Goal: Task Accomplishment & Management: Manage account settings

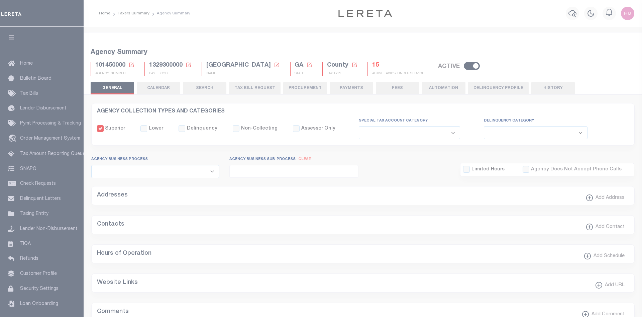
select select
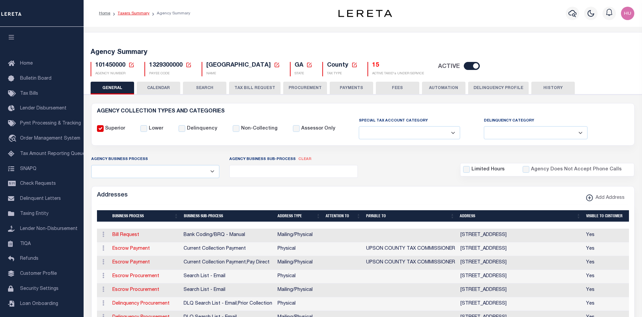
click at [130, 12] on link "Taxers Summary" at bounding box center [134, 13] width 32 height 4
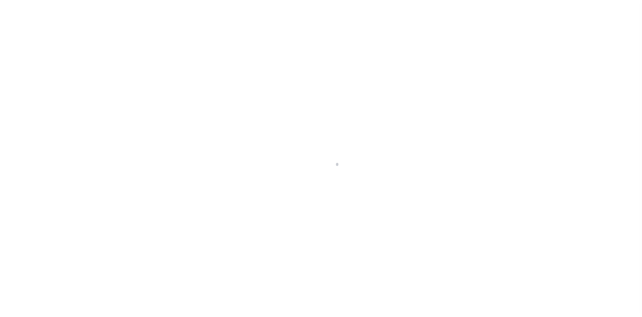
select select
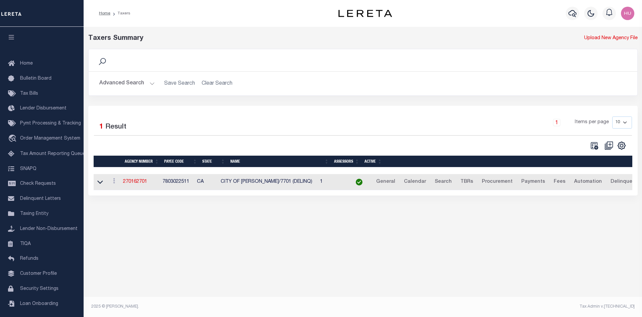
click at [125, 87] on button "Advanced Search" at bounding box center [126, 83] width 55 height 13
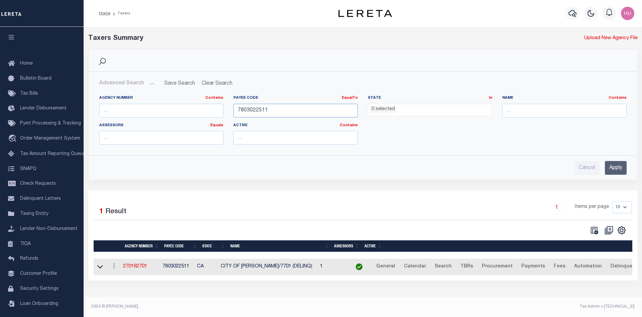
drag, startPoint x: 270, startPoint y: 111, endPoint x: 228, endPoint y: 110, distance: 41.8
click at [233, 110] on input "7803022511" at bounding box center [295, 111] width 124 height 14
click at [154, 111] on input "text" at bounding box center [161, 111] width 124 height 14
type input "310280601"
click at [616, 171] on input "Apply" at bounding box center [616, 168] width 22 height 14
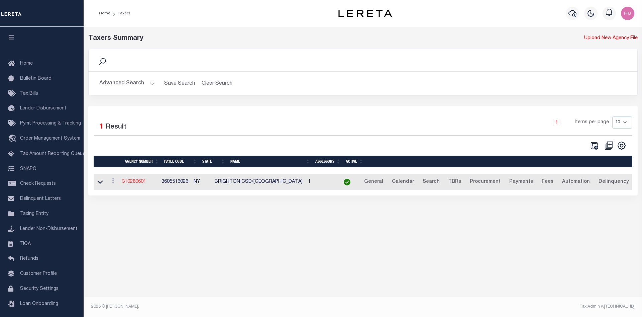
click at [137, 183] on link "310280601" at bounding box center [134, 181] width 24 height 5
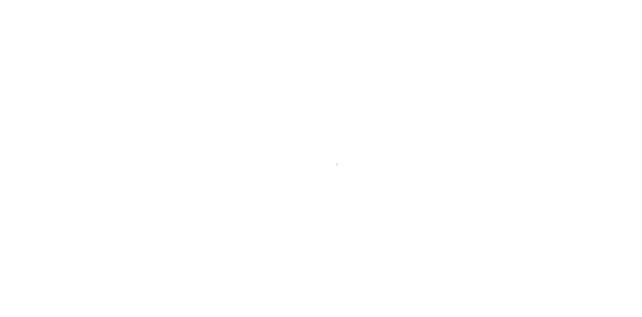
select select
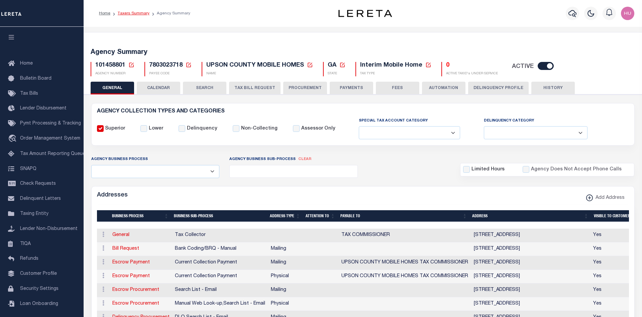
click at [130, 12] on link "Taxers Summary" at bounding box center [134, 13] width 32 height 4
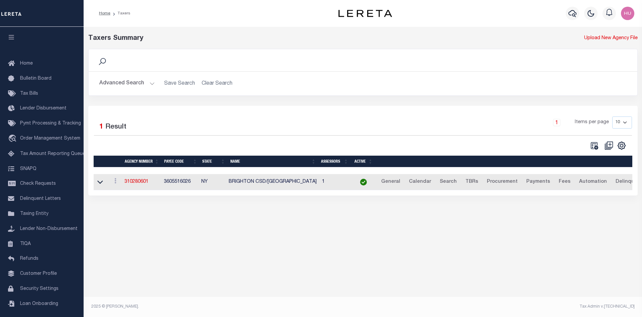
click at [130, 81] on button "Advanced Search" at bounding box center [126, 83] width 55 height 13
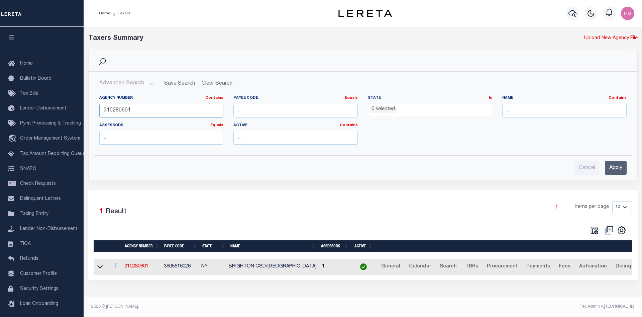
click at [117, 109] on input "310280601" at bounding box center [161, 111] width 124 height 14
type input "310070673"
click at [608, 169] on input "Apply" at bounding box center [616, 168] width 22 height 14
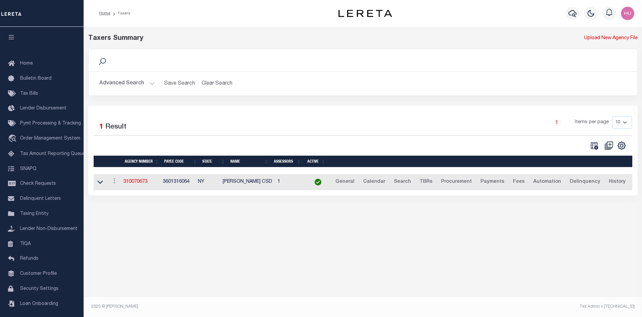
click at [187, 183] on td "3601316064" at bounding box center [177, 182] width 35 height 16
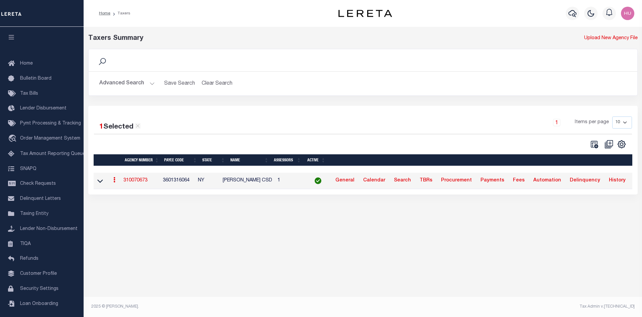
click at [187, 183] on td "3601316064" at bounding box center [177, 180] width 35 height 16
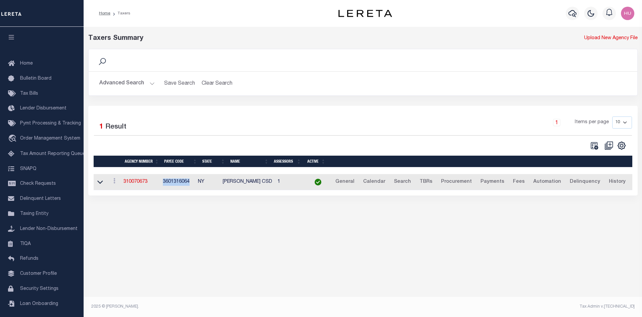
copy td "3601316064"
click at [141, 182] on link "310070673" at bounding box center [135, 181] width 24 height 5
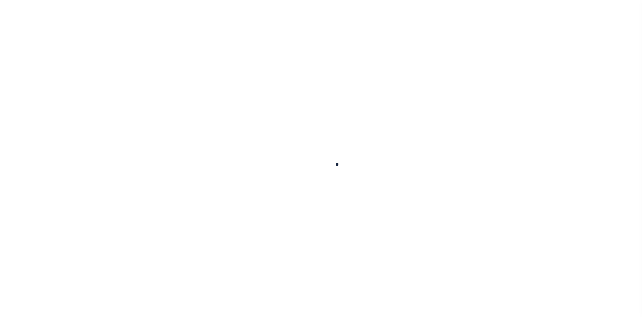
select select
checkbox input "false"
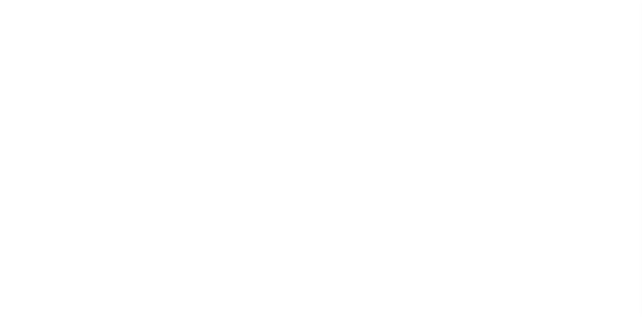
checkbox input "false"
type input "3605516026"
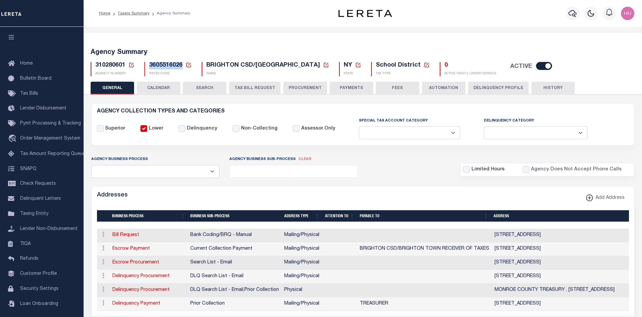
drag, startPoint x: 182, startPoint y: 66, endPoint x: 149, endPoint y: 67, distance: 32.4
click at [149, 67] on span "3605516026" at bounding box center [165, 65] width 33 height 6
copy span "3605516026"
click at [167, 65] on span "3605516026" at bounding box center [165, 65] width 33 height 6
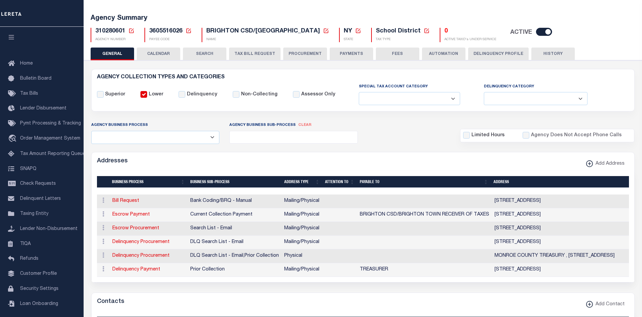
scroll to position [68, 0]
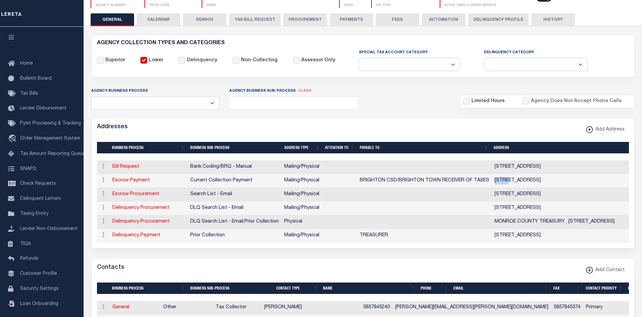
drag, startPoint x: 492, startPoint y: 180, endPoint x: 510, endPoint y: 184, distance: 18.1
click at [512, 181] on td "[STREET_ADDRESS]" at bounding box center [589, 181] width 195 height 14
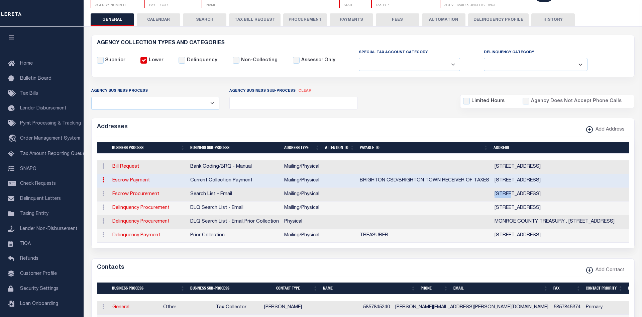
drag, startPoint x: 488, startPoint y: 193, endPoint x: 509, endPoint y: 194, distance: 20.7
click at [509, 194] on tr "ACTIONS Edit Address Delete Address Escrow Procurement Search List - Email Mail…" at bounding box center [411, 195] width 629 height 14
click at [104, 180] on icon at bounding box center [103, 179] width 2 height 5
click at [126, 200] on link "Edit Address" at bounding box center [125, 201] width 50 height 11
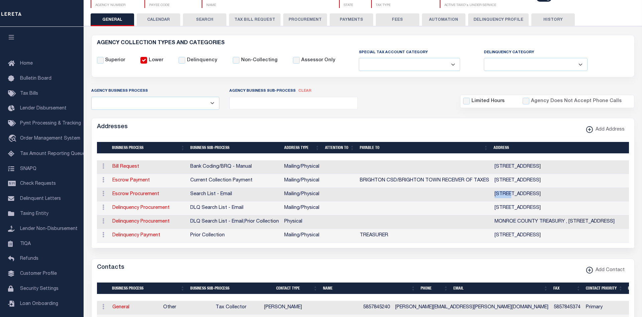
type input "626 COMMERCE DR"
type input "C/O M&T BANK"
type input "AMHERST"
select select "NY"
type input "14228"
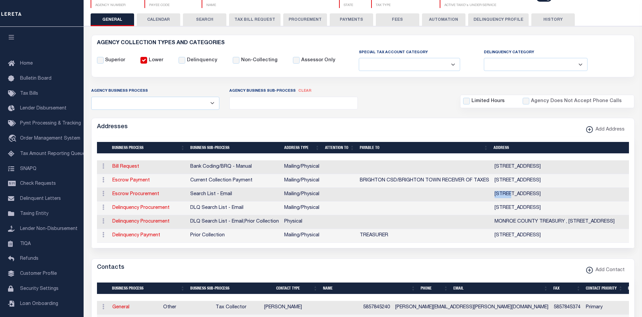
select select "5"
checkbox input "true"
type input "BRIGHTON CSD/BRIGHTON TOWN RECEIVER OF TAXES"
select select "3"
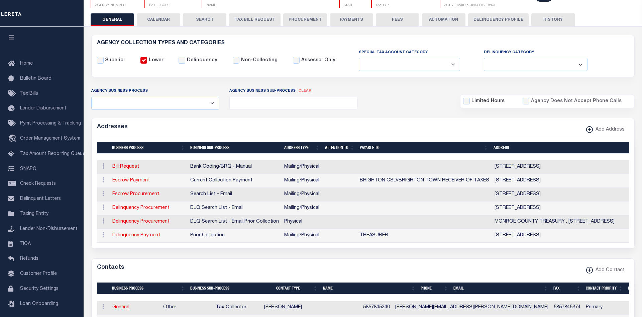
select select "11"
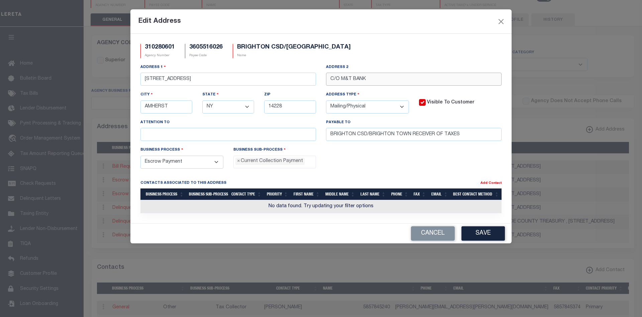
drag, startPoint x: 379, startPoint y: 80, endPoint x: 324, endPoint y: 80, distance: 54.8
click at [324, 80] on div "Address 2 C/O M&T BANK" at bounding box center [414, 77] width 186 height 27
drag, startPoint x: 364, startPoint y: 79, endPoint x: 313, endPoint y: 79, distance: 51.1
click at [326, 79] on input "C/O M&T BANK" at bounding box center [413, 79] width 175 height 13
type input "2300 Elmwood Ave"
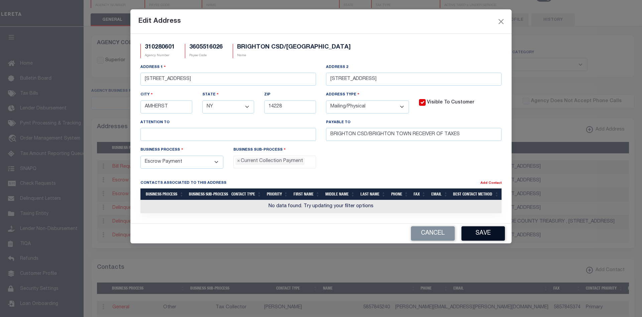
click at [483, 240] on button "Save" at bounding box center [482, 233] width 43 height 14
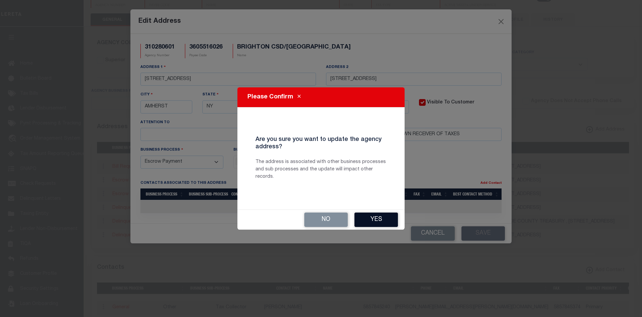
click at [370, 219] on button "Yes" at bounding box center [375, 219] width 43 height 14
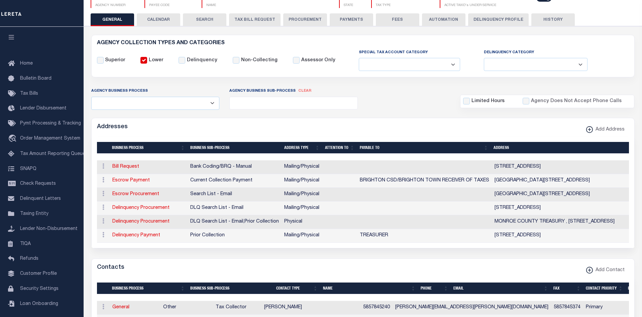
scroll to position [0, 0]
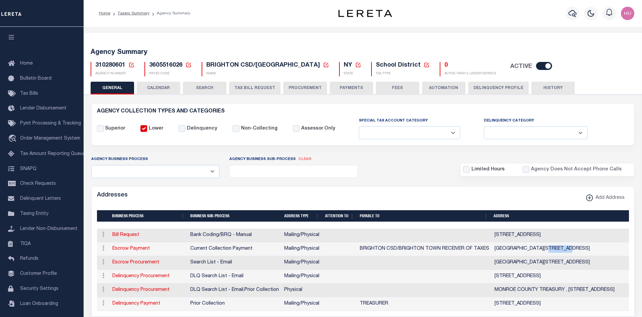
drag, startPoint x: 548, startPoint y: 250, endPoint x: 570, endPoint y: 250, distance: 22.1
click at [570, 250] on td "626 COMMERCE DR, 2300 Elmwood Ave, AMHERST, NY, 14228" at bounding box center [589, 249] width 195 height 14
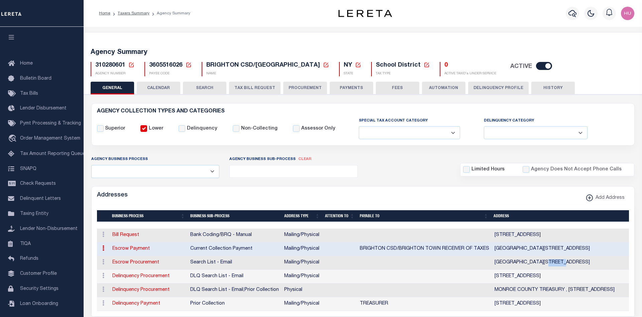
drag, startPoint x: 546, startPoint y: 260, endPoint x: 563, endPoint y: 261, distance: 17.0
click at [563, 261] on td "626 COMMERCE DR, 2300 Elmwood Ave, AMHERST, NY, 14228" at bounding box center [589, 263] width 195 height 14
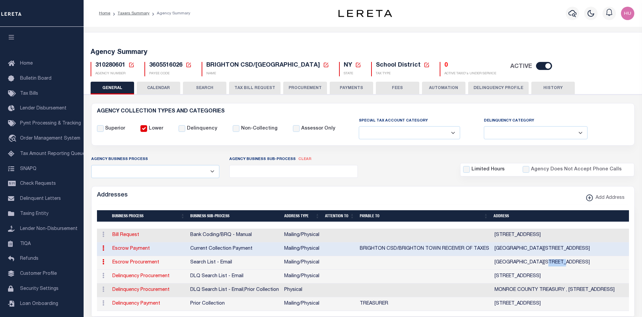
click at [543, 86] on button "HISTORY" at bounding box center [552, 88] width 43 height 13
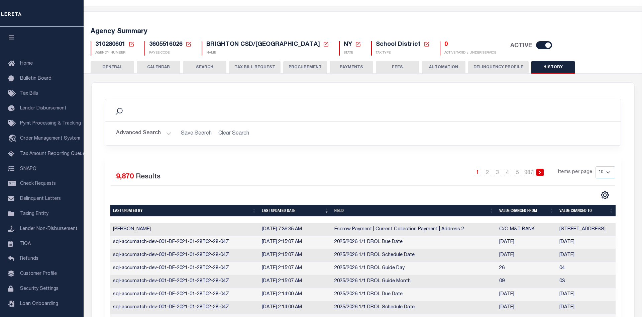
scroll to position [136, 0]
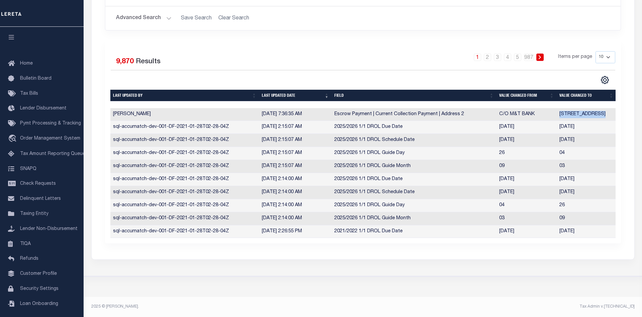
drag, startPoint x: 603, startPoint y: 115, endPoint x: 536, endPoint y: 114, distance: 66.9
click at [536, 114] on tr "Humberto Garcia 10/13/2025, 7:36:35 AM Escrow Payment | Current Collection Paym…" at bounding box center [363, 114] width 506 height 13
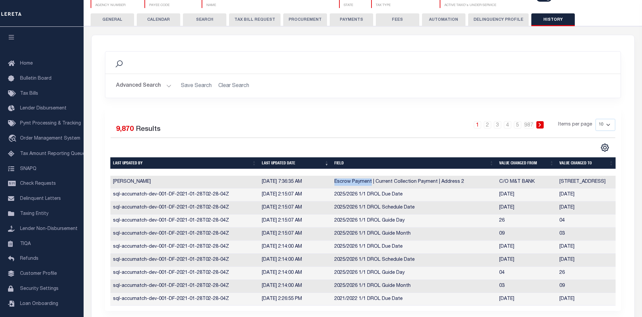
drag, startPoint x: 371, startPoint y: 183, endPoint x: 333, endPoint y: 181, distance: 38.1
click at [333, 181] on td "Escrow Payment | Current Collection Payment | Address 2" at bounding box center [414, 181] width 165 height 13
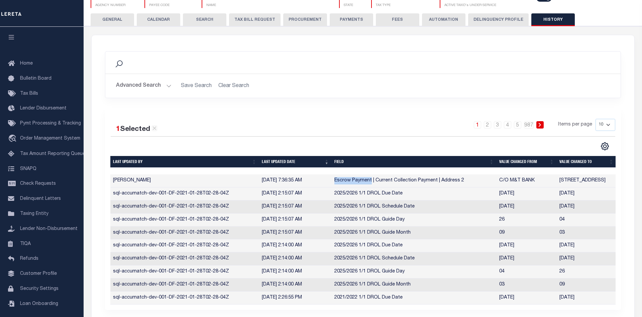
scroll to position [0, 0]
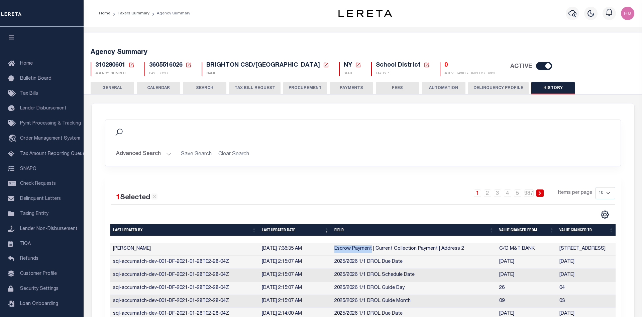
click at [121, 84] on button "GENERAL" at bounding box center [112, 88] width 43 height 13
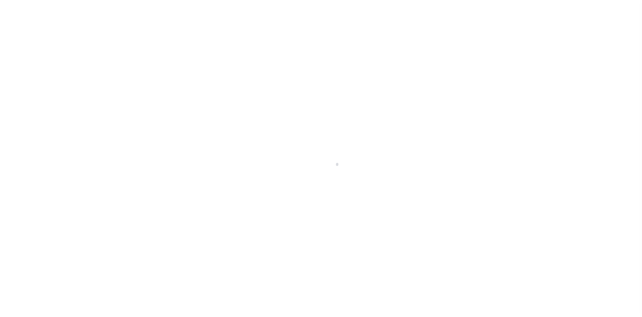
select select
checkbox input "false"
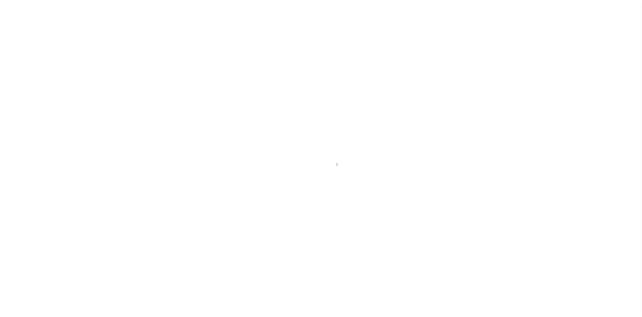
checkbox input "false"
type input "3601316064"
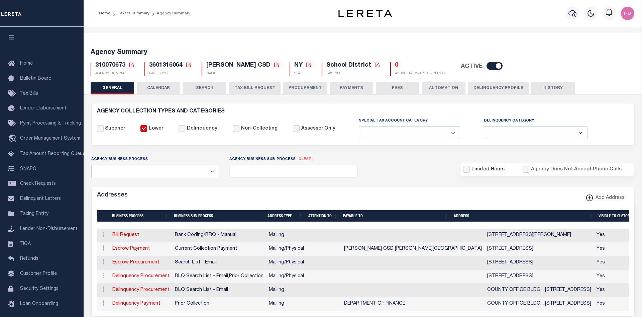
click at [169, 65] on span "3601316064" at bounding box center [165, 65] width 33 height 6
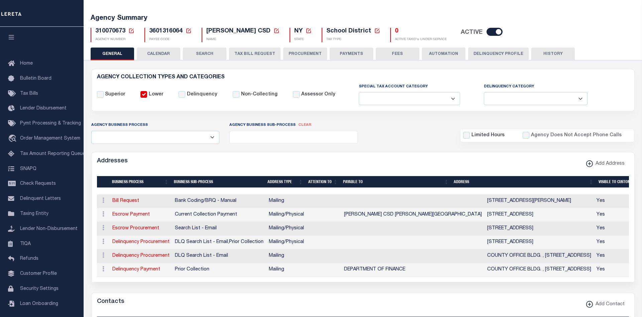
scroll to position [68, 0]
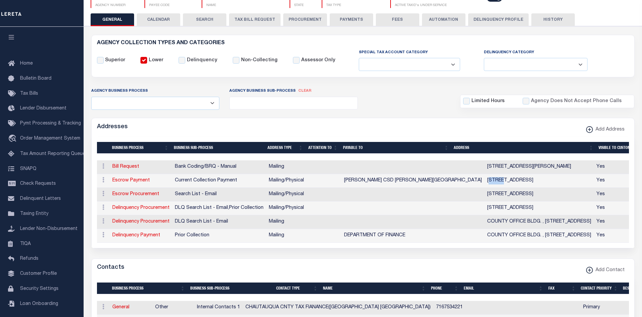
drag, startPoint x: 456, startPoint y: 181, endPoint x: 469, endPoint y: 183, distance: 12.9
click at [484, 183] on td "[STREET_ADDRESS]" at bounding box center [538, 181] width 109 height 14
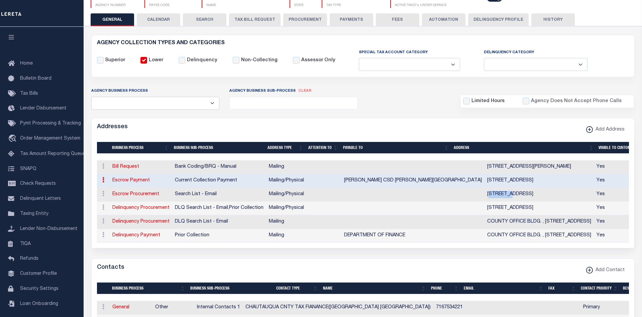
drag, startPoint x: 456, startPoint y: 194, endPoint x: 482, endPoint y: 197, distance: 25.5
click at [484, 197] on td "[STREET_ADDRESS]" at bounding box center [538, 195] width 109 height 14
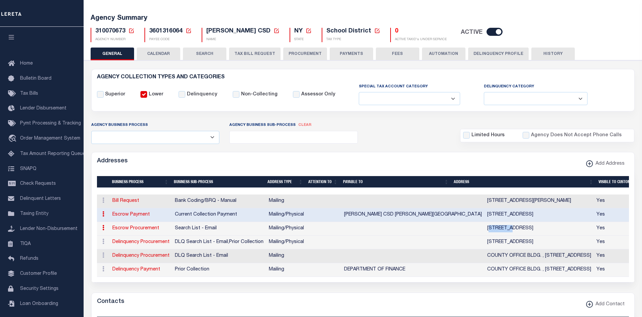
scroll to position [0, 0]
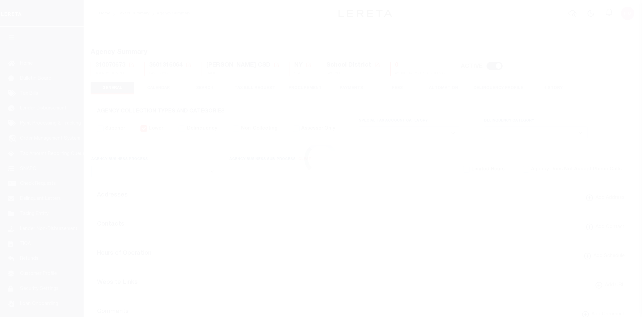
select select
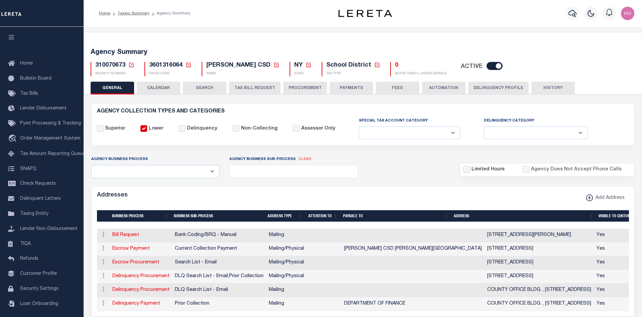
scroll to position [34, 0]
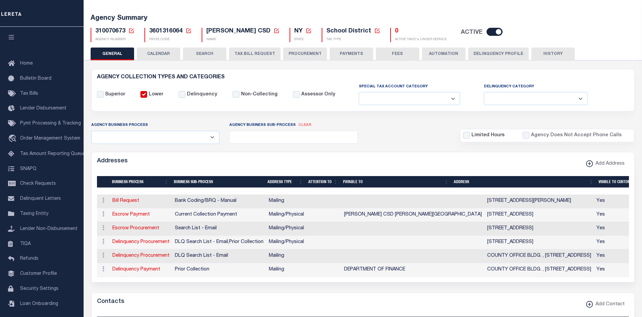
drag, startPoint x: 564, startPoint y: 217, endPoint x: 507, endPoint y: 216, distance: 56.8
click at [507, 215] on td "[STREET_ADDRESS]" at bounding box center [538, 215] width 109 height 14
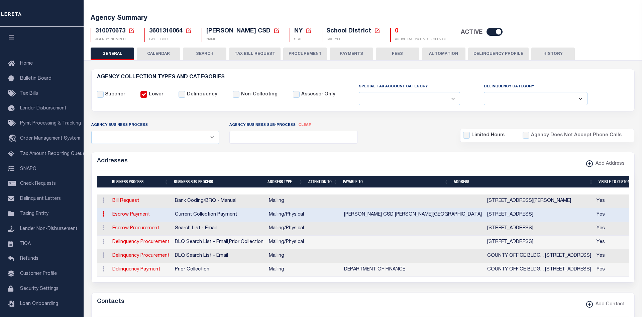
drag, startPoint x: 500, startPoint y: 227, endPoint x: 527, endPoint y: 230, distance: 27.2
click at [526, 230] on td "[STREET_ADDRESS]" at bounding box center [538, 229] width 109 height 14
